Goal: Information Seeking & Learning: Find specific fact

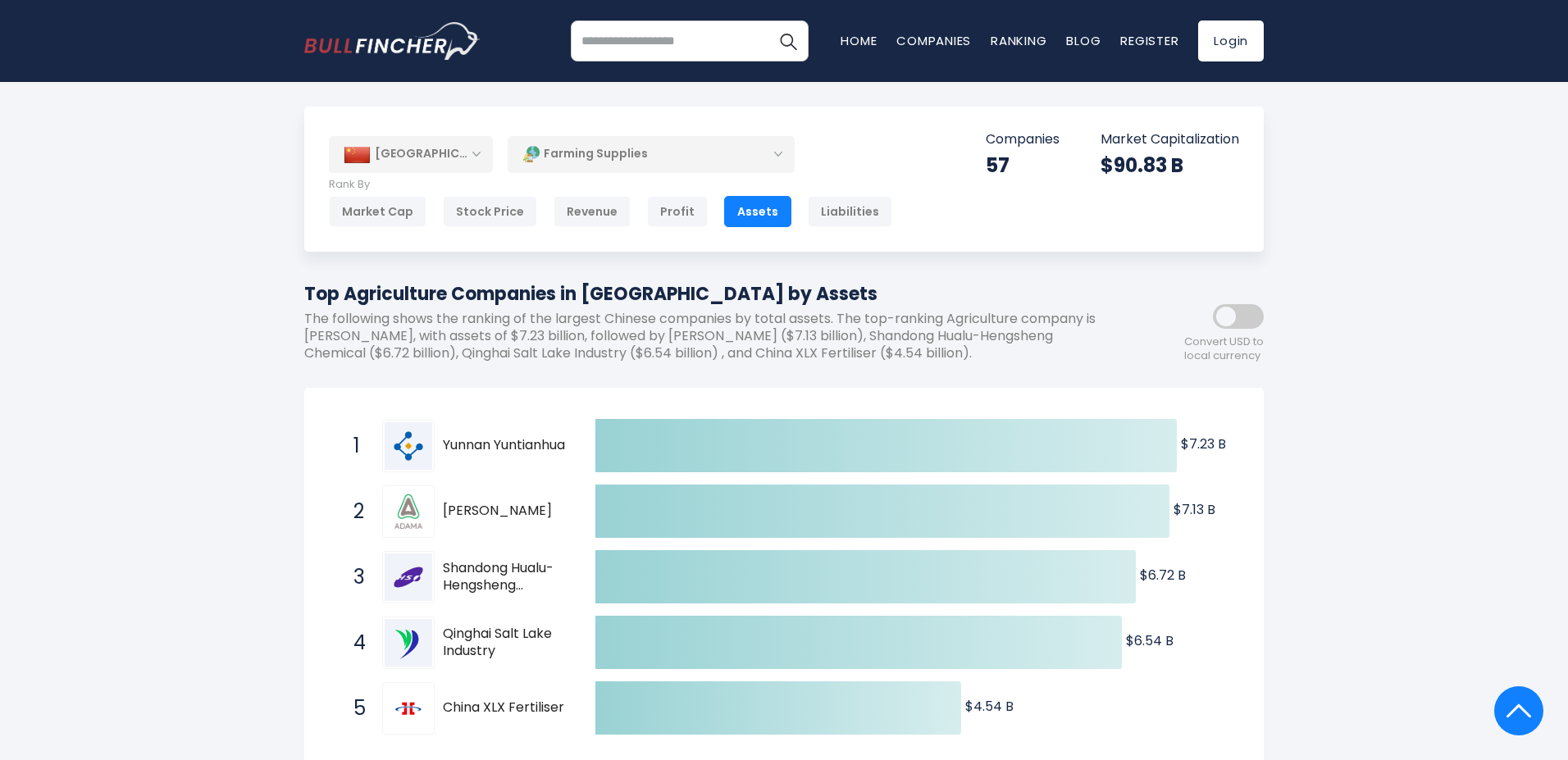
scroll to position [291, 0]
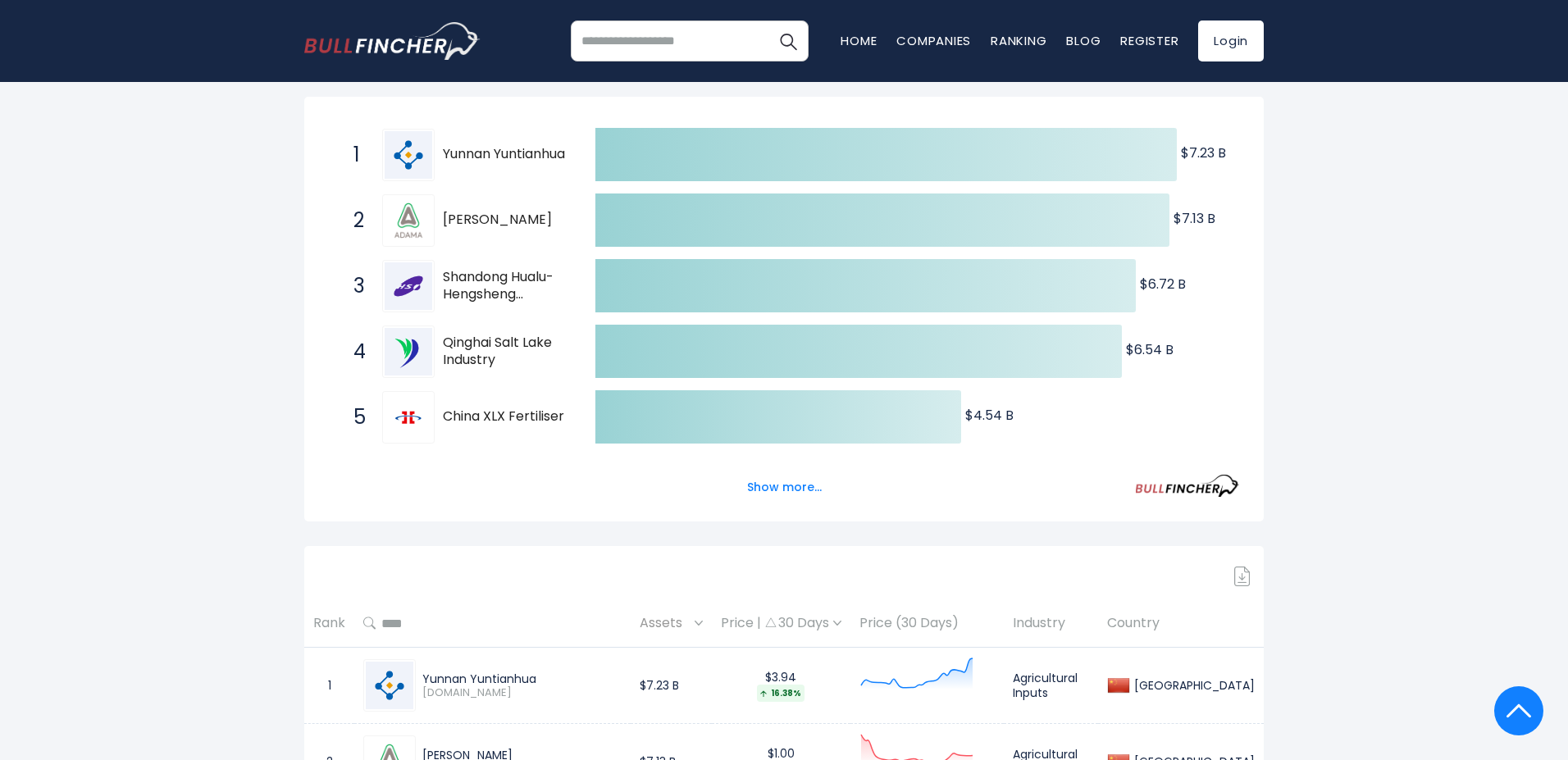
drag, startPoint x: 446, startPoint y: 144, endPoint x: 503, endPoint y: 162, distance: 59.8
click at [503, 162] on span "Yunnan Yuntianhua" at bounding box center [505, 154] width 124 height 17
drag, startPoint x: 531, startPoint y: 177, endPoint x: 384, endPoint y: 173, distance: 147.1
click at [384, 173] on div "1 Yunnan Yuntianhua [DOMAIN_NAME]" at bounding box center [456, 155] width 221 height 53
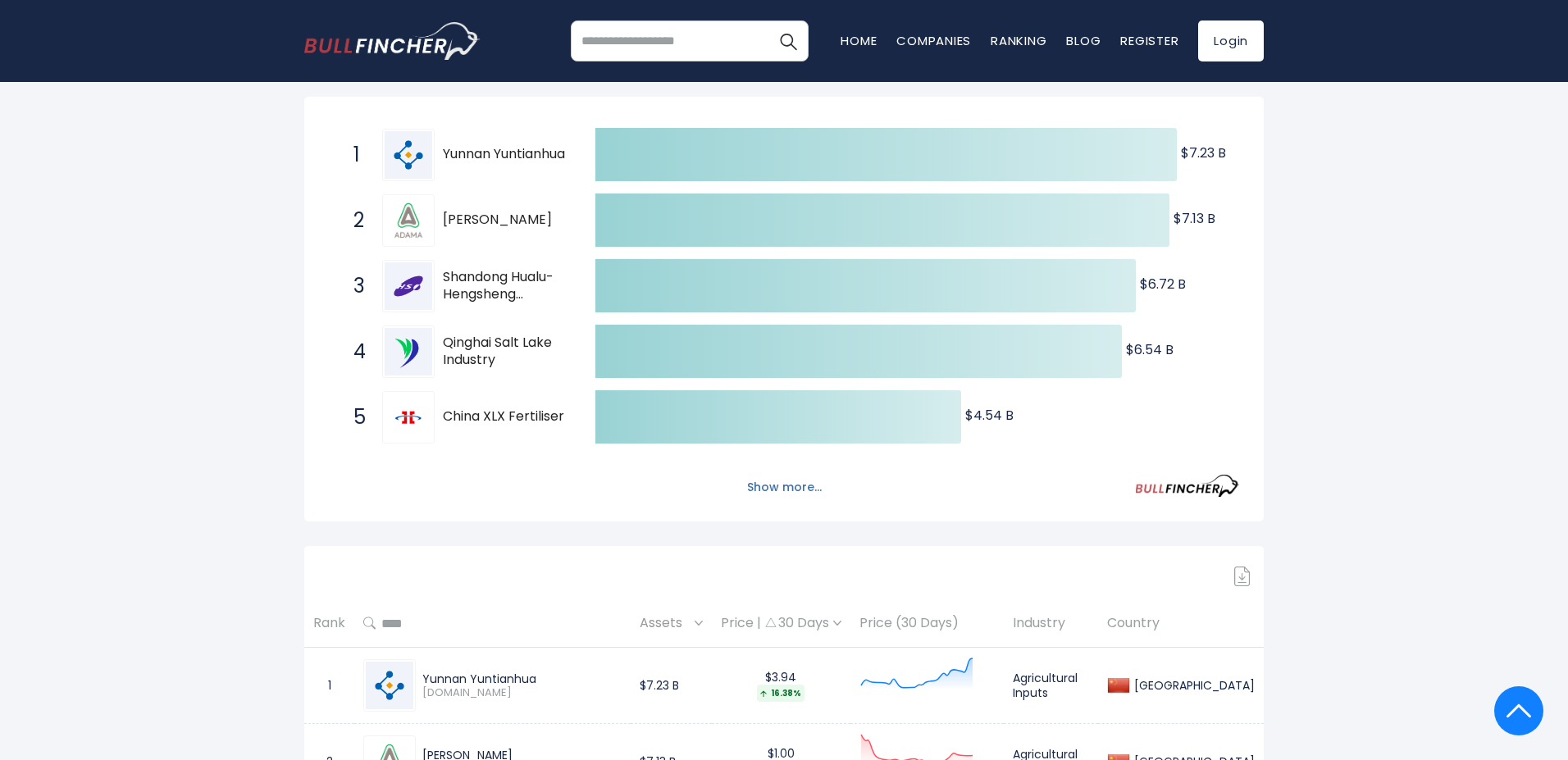
click at [785, 496] on button "Show more..." at bounding box center [784, 488] width 95 height 27
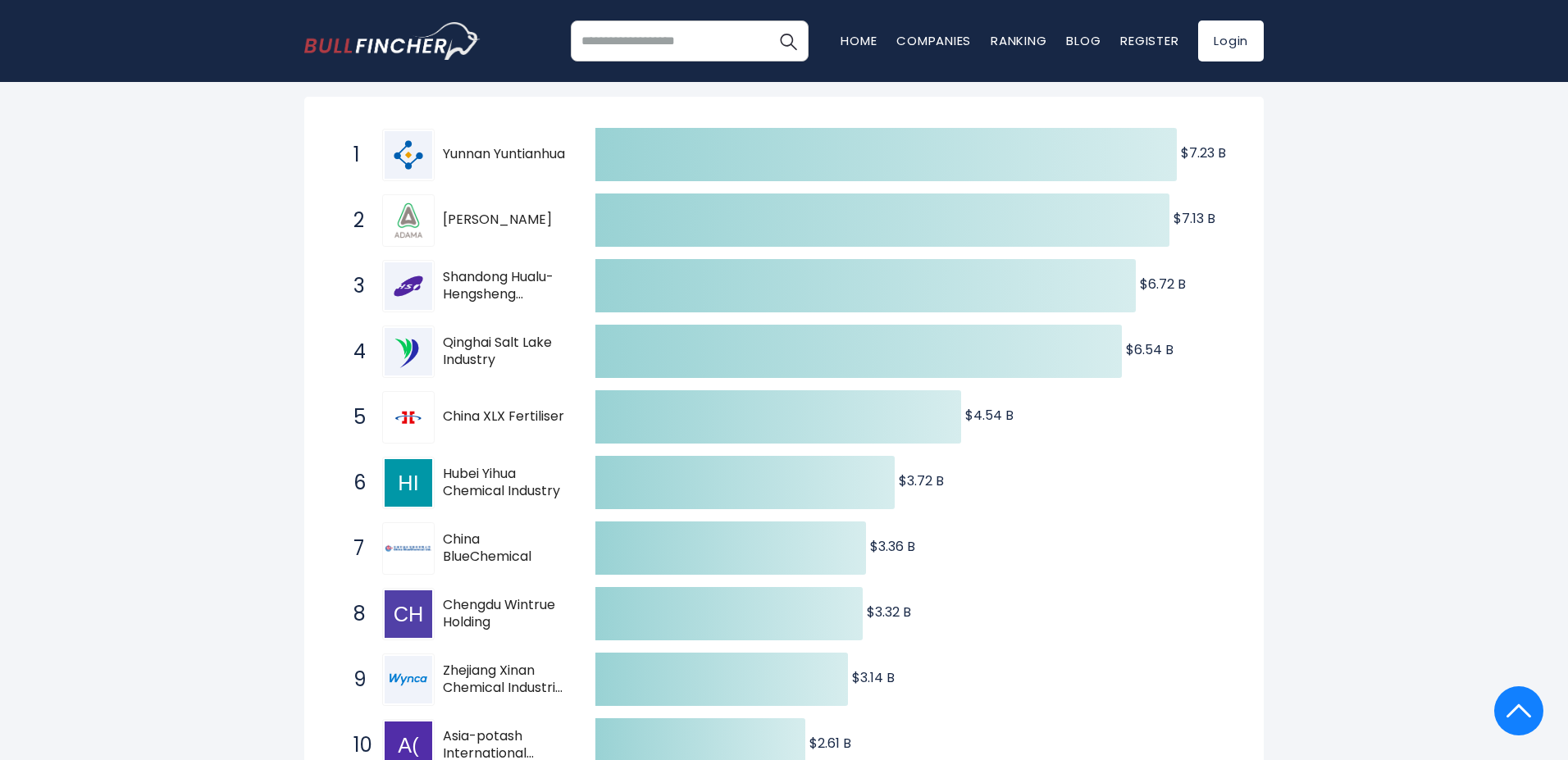
drag, startPoint x: 452, startPoint y: 152, endPoint x: 478, endPoint y: 152, distance: 26.0
click at [478, 152] on span "Yunnan Yuntianhua" at bounding box center [505, 154] width 124 height 17
drag, startPoint x: 442, startPoint y: 140, endPoint x: 508, endPoint y: 162, distance: 69.6
click at [508, 162] on div "1 Yunnan Yuntianhua [DOMAIN_NAME]" at bounding box center [456, 155] width 221 height 53
click at [508, 162] on span "Yunnan Yuntianhua" at bounding box center [505, 154] width 124 height 17
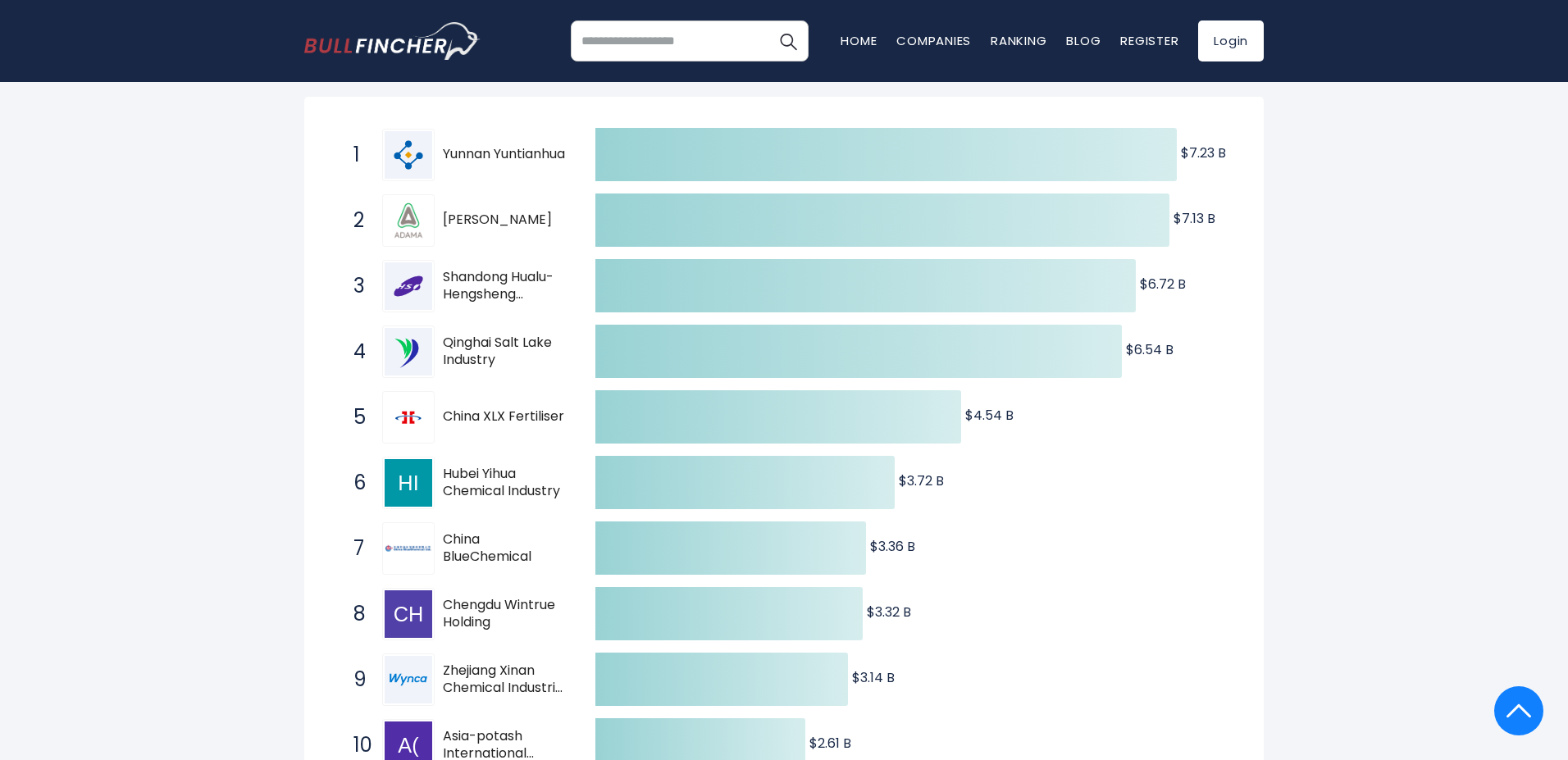
click at [354, 150] on span "1" at bounding box center [353, 155] width 16 height 28
click at [393, 155] on img at bounding box center [408, 155] width 47 height 47
click at [411, 150] on img at bounding box center [408, 155] width 47 height 47
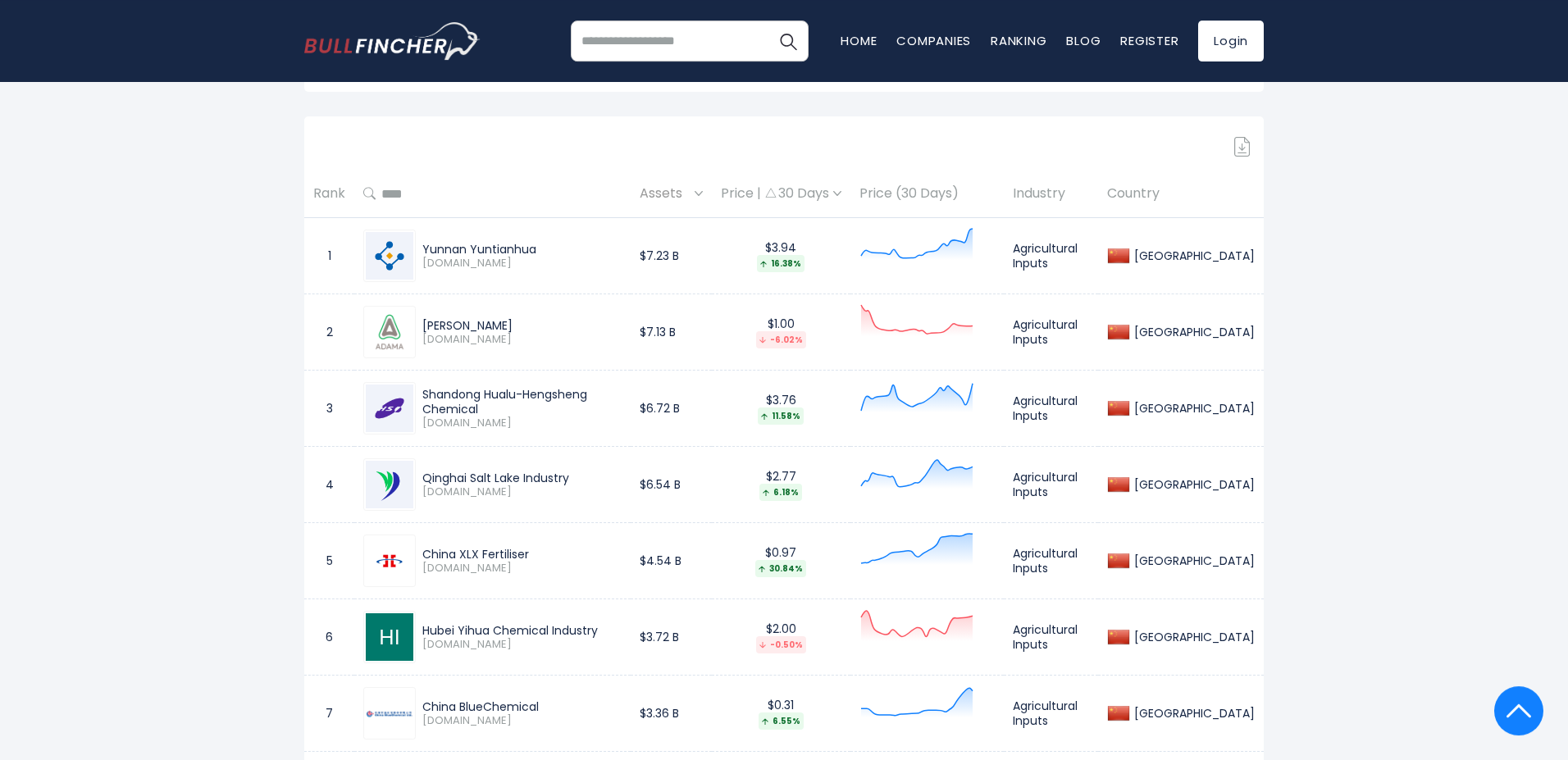
scroll to position [921, 0]
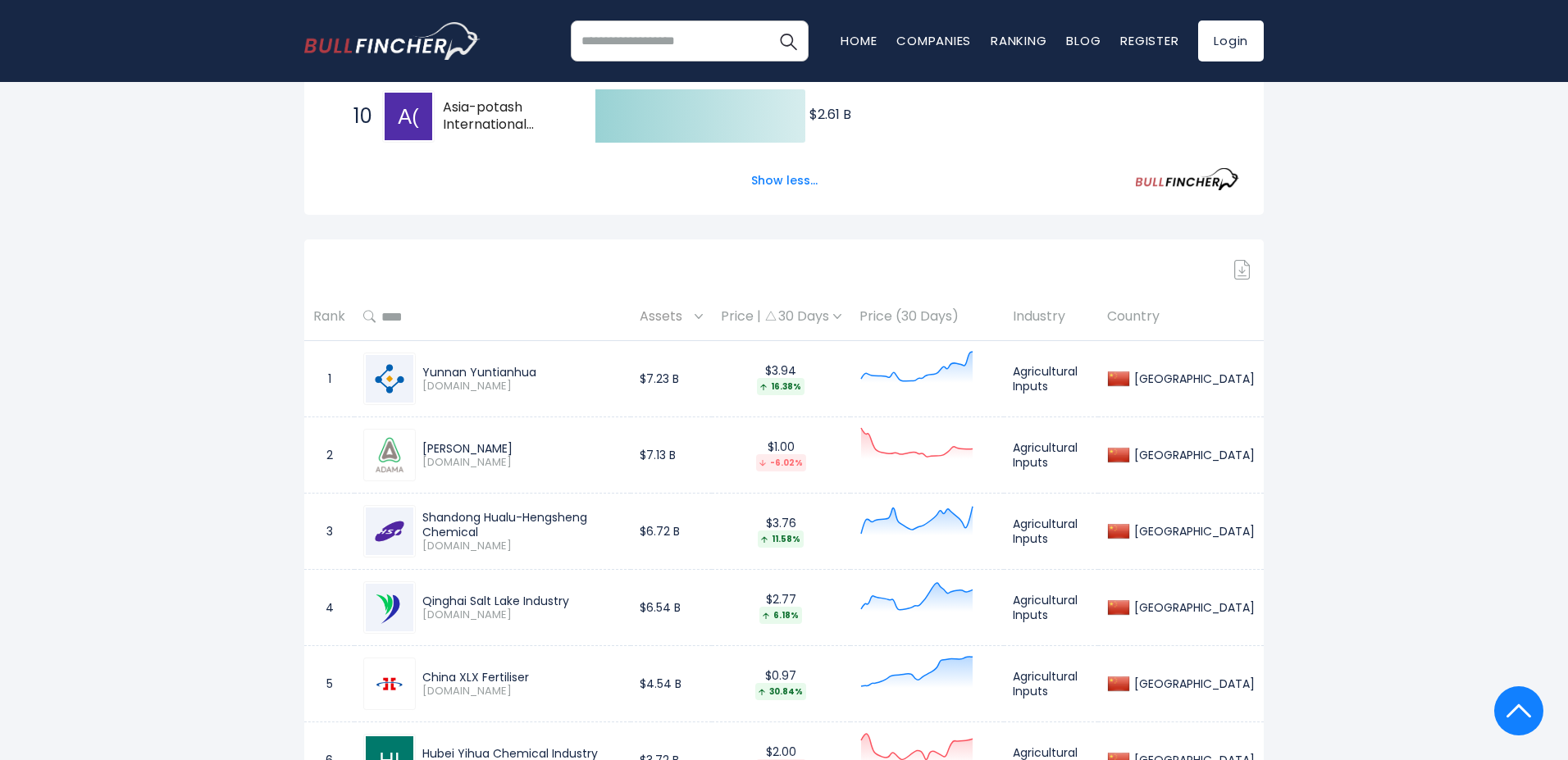
click at [450, 388] on span "[DOMAIN_NAME]" at bounding box center [522, 387] width 199 height 14
drag, startPoint x: 425, startPoint y: 371, endPoint x: 545, endPoint y: 377, distance: 120.1
click at [545, 377] on div "Yunnan Yuntianhua" at bounding box center [522, 372] width 199 height 15
copy div "Yunnan Yuntianhua"
click at [418, 445] on div "[PERSON_NAME] [DOMAIN_NAME]" at bounding box center [519, 456] width 206 height 28
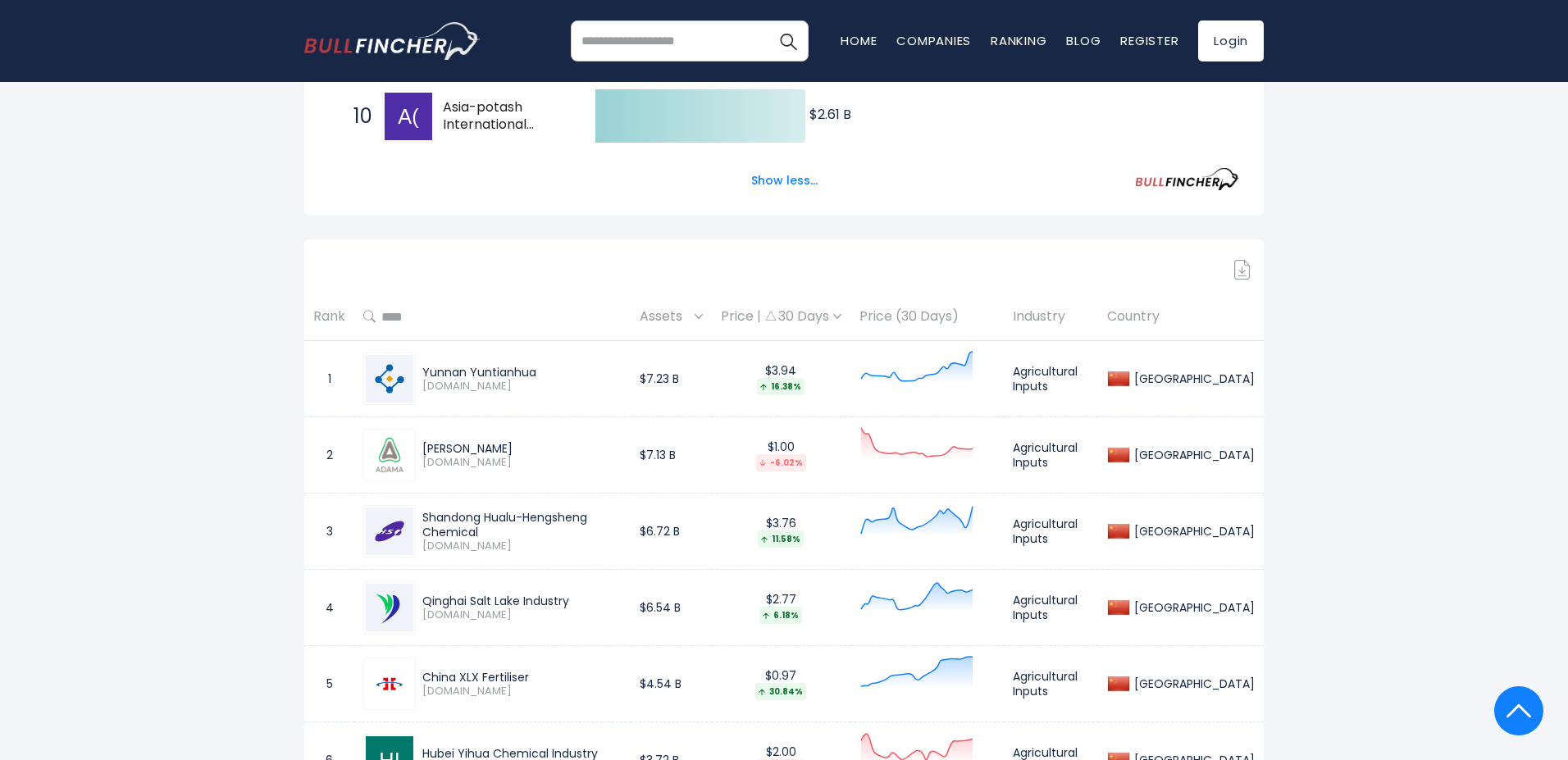
click at [418, 445] on div "[PERSON_NAME] [DOMAIN_NAME]" at bounding box center [519, 456] width 206 height 28
copy div "[PERSON_NAME]"
click at [437, 528] on div "Shandong Hualu-Hengsheng Chemical" at bounding box center [522, 525] width 199 height 29
